Goal: Complete application form

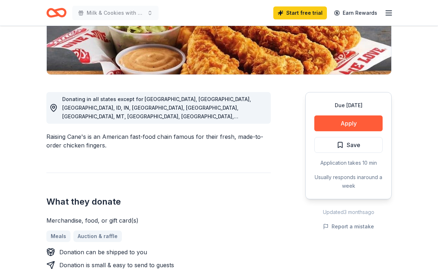
scroll to position [158, 0]
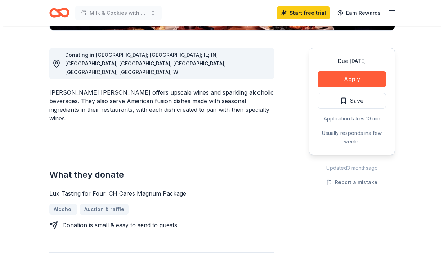
scroll to position [201, 0]
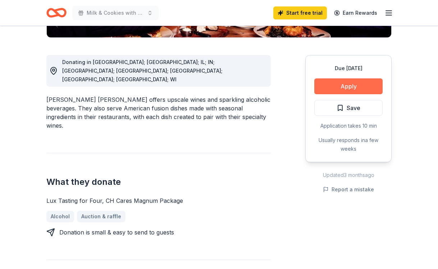
click at [359, 78] on button "Apply" at bounding box center [349, 86] width 68 height 16
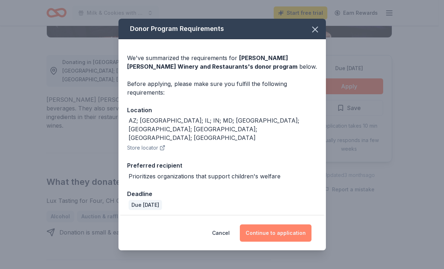
click at [275, 225] on button "Continue to application" at bounding box center [276, 233] width 72 height 17
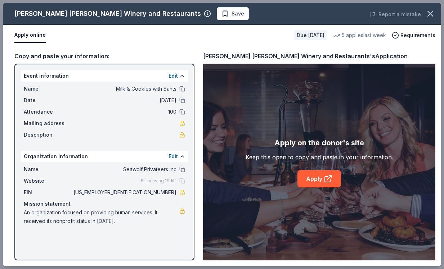
click at [164, 92] on span "Milk & Cookies with Sants" at bounding box center [124, 89] width 104 height 9
click at [181, 76] on button at bounding box center [182, 76] width 6 height 6
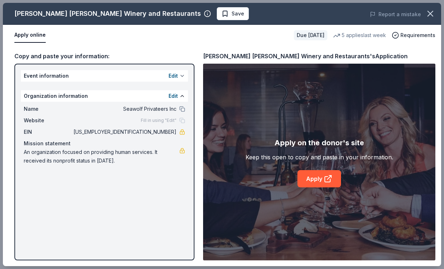
click at [181, 77] on button at bounding box center [182, 76] width 6 height 6
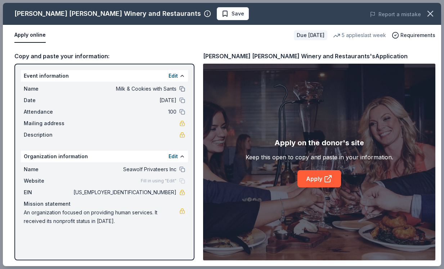
click at [181, 91] on button at bounding box center [182, 89] width 6 height 6
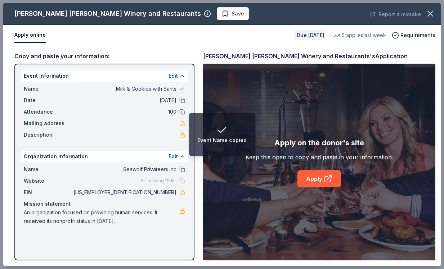
click at [177, 91] on div "Name Milk & Cookies with Sants" at bounding box center [104, 89] width 161 height 9
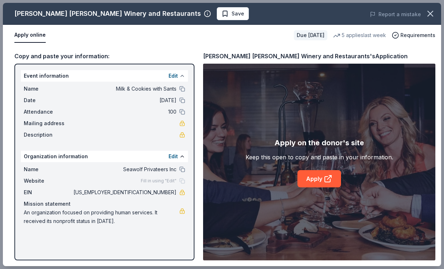
click at [183, 76] on button at bounding box center [182, 76] width 6 height 6
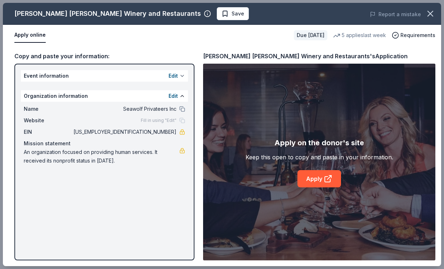
click at [183, 76] on button at bounding box center [182, 76] width 6 height 6
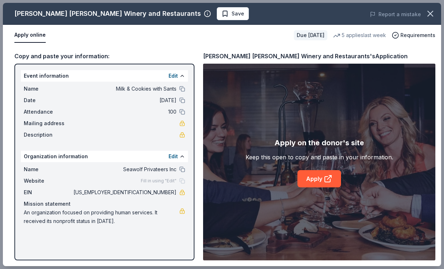
click at [164, 90] on span "Milk & Cookies with Sants" at bounding box center [124, 89] width 104 height 9
click at [324, 180] on icon at bounding box center [328, 179] width 9 height 9
